Goal: Check status: Check status

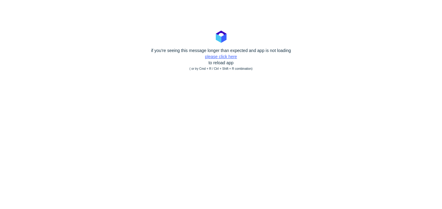
click at [217, 57] on link "please click here" at bounding box center [221, 56] width 32 height 5
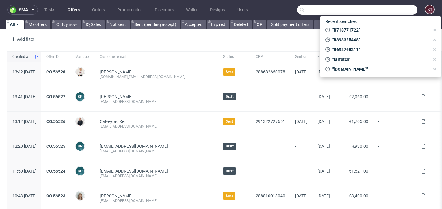
click at [384, 9] on input "text" at bounding box center [357, 10] width 120 height 10
paste input "R414017148"
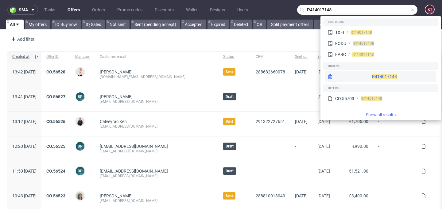
type input "R414017148"
click at [367, 74] on div "R414017148" at bounding box center [380, 76] width 110 height 11
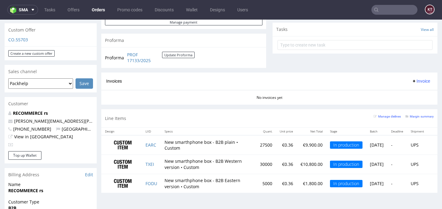
scroll to position [230, 0]
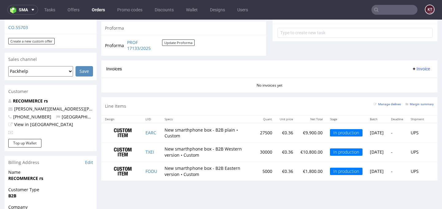
click at [366, 167] on td "Tue 12 Aug" at bounding box center [376, 171] width 21 height 19
click at [375, 172] on td "Tue 12 Aug" at bounding box center [376, 171] width 21 height 19
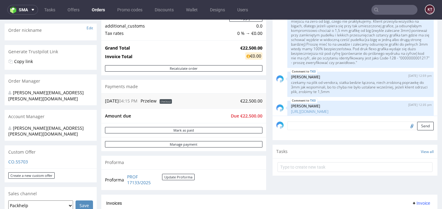
scroll to position [34, 0]
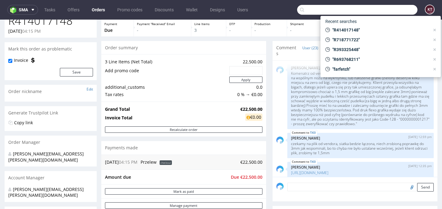
click at [384, 7] on input "text" at bounding box center [357, 10] width 120 height 10
paste input "R452468941"
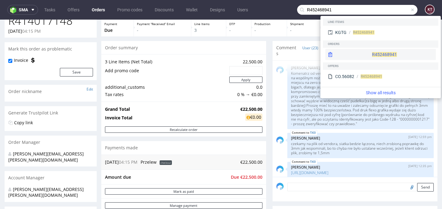
type input "R452468941"
click at [363, 52] on div "R452468941" at bounding box center [380, 54] width 110 height 11
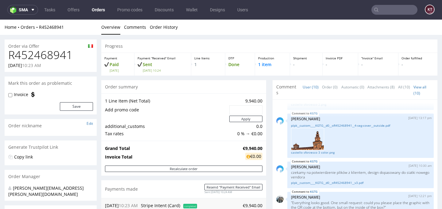
click at [386, 10] on input "text" at bounding box center [394, 10] width 46 height 10
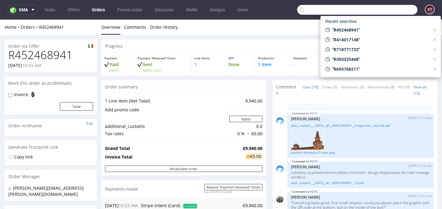
paste input "R638329383"
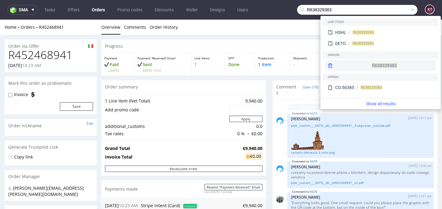
type input "R638329383"
click at [379, 62] on div "R638329383" at bounding box center [380, 65] width 110 height 11
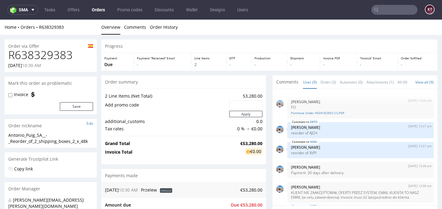
scroll to position [117, 0]
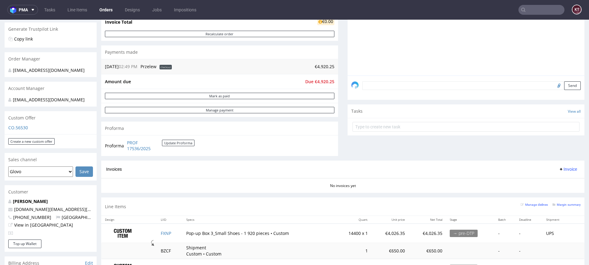
scroll to position [82, 0]
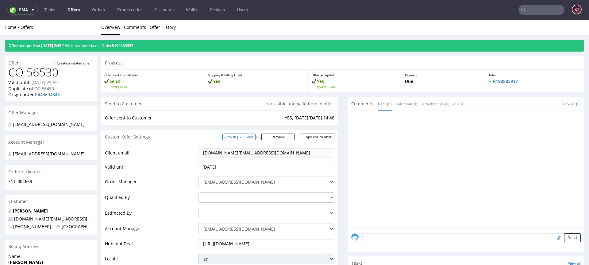
click at [256, 137] on link "View in Hubspot" at bounding box center [238, 136] width 33 height 6
